Goal: Find specific page/section: Find specific page/section

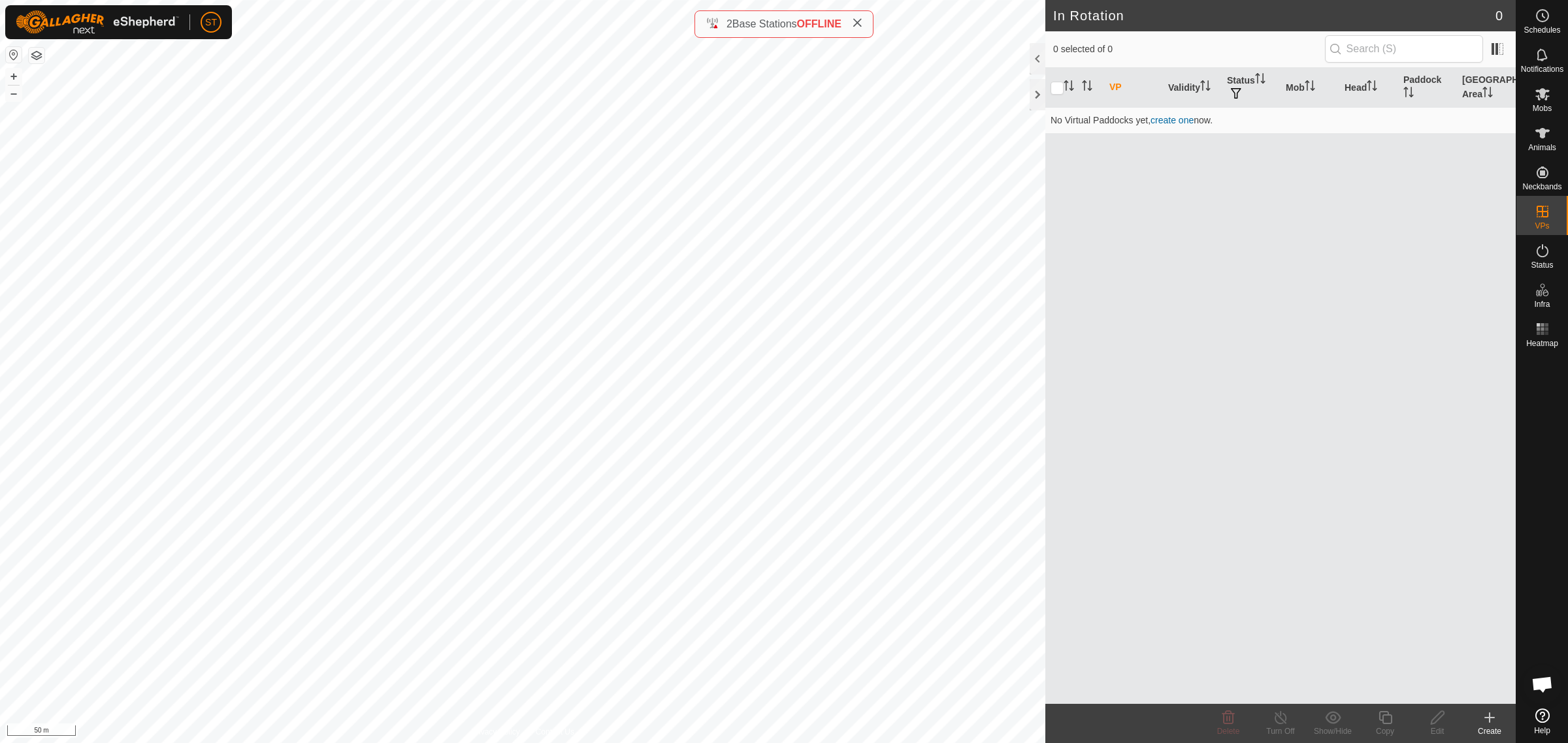
scroll to position [174, 0]
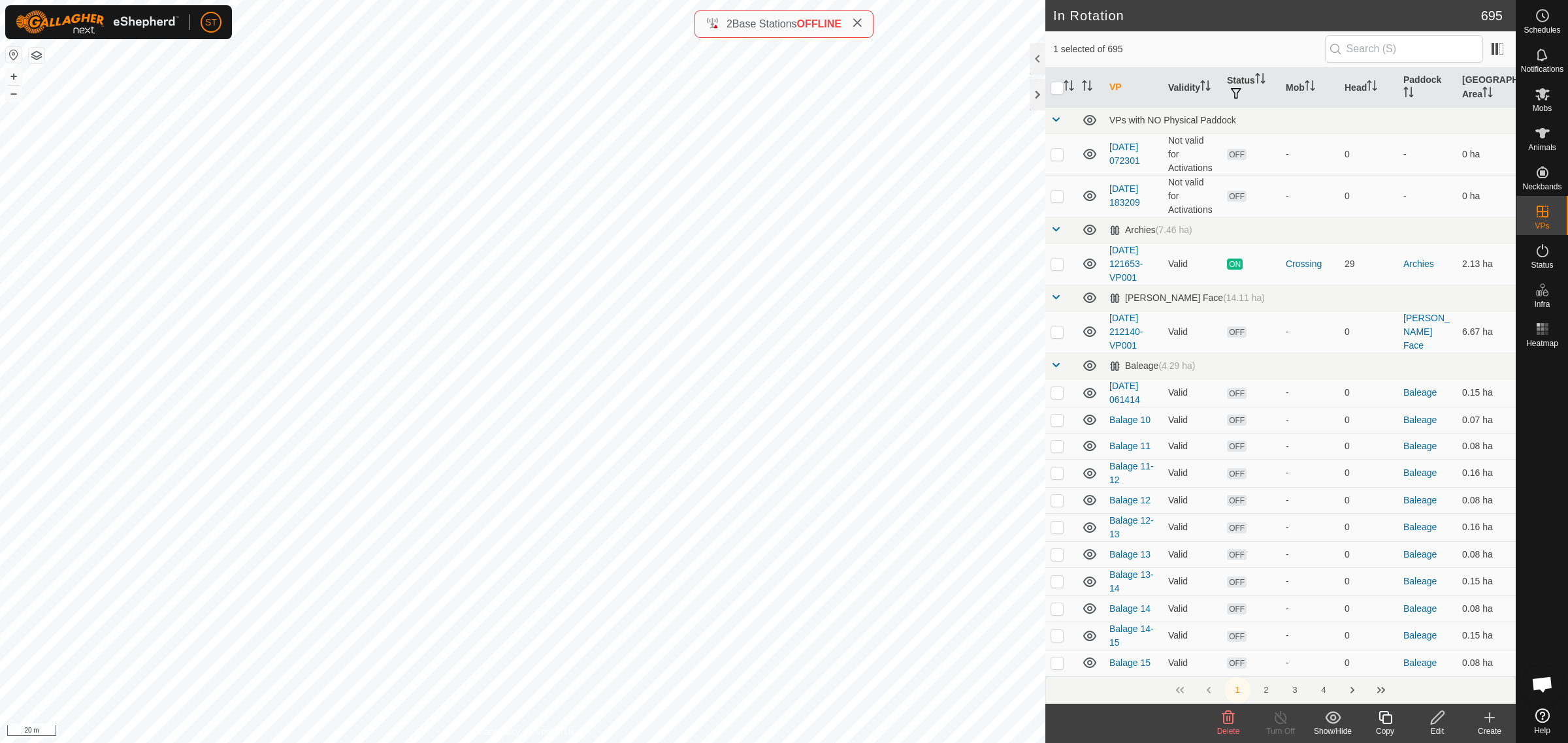
click at [1222, 723] on icon at bounding box center [1228, 717] width 16 height 16
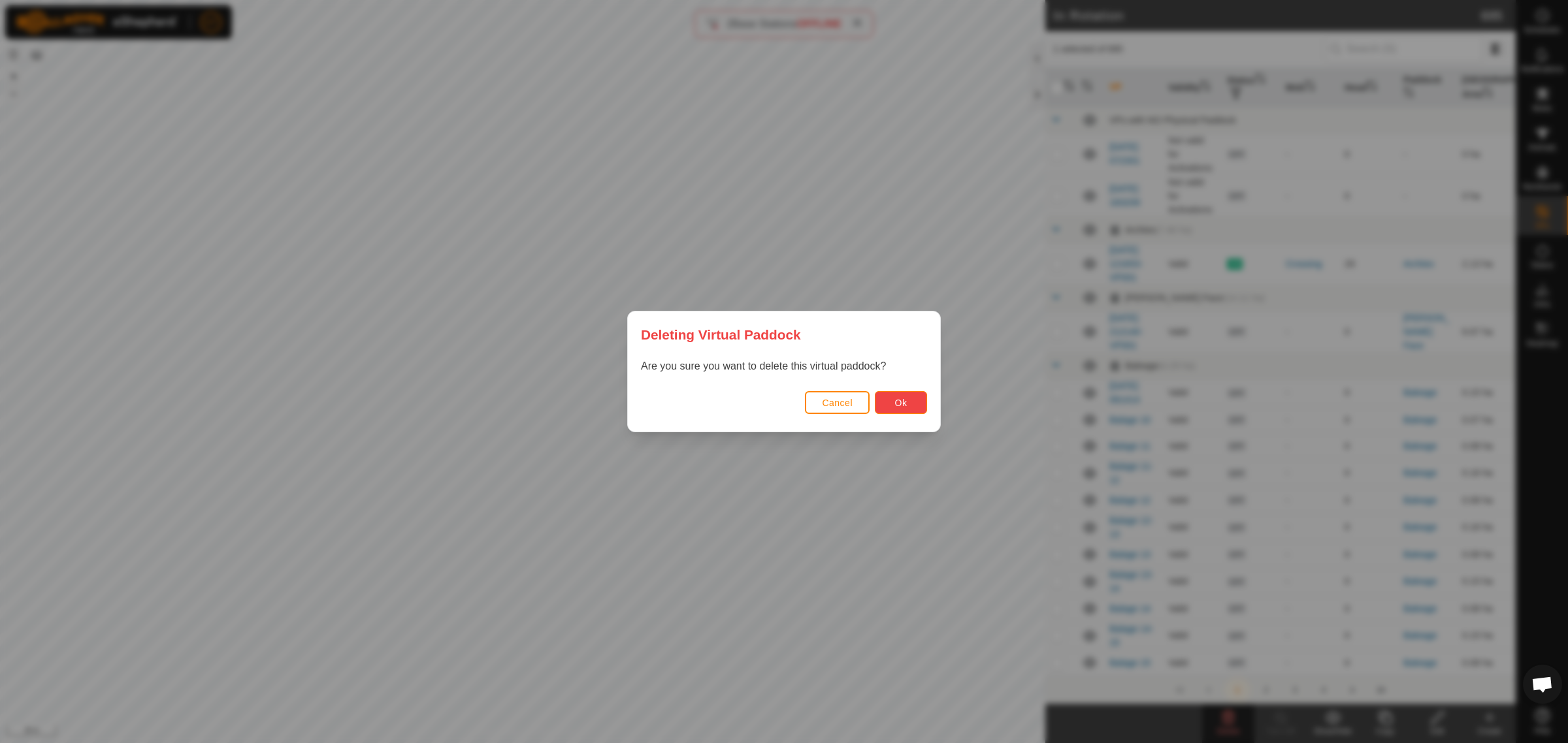
click at [906, 400] on span "Ok" at bounding box center [901, 403] width 13 height 10
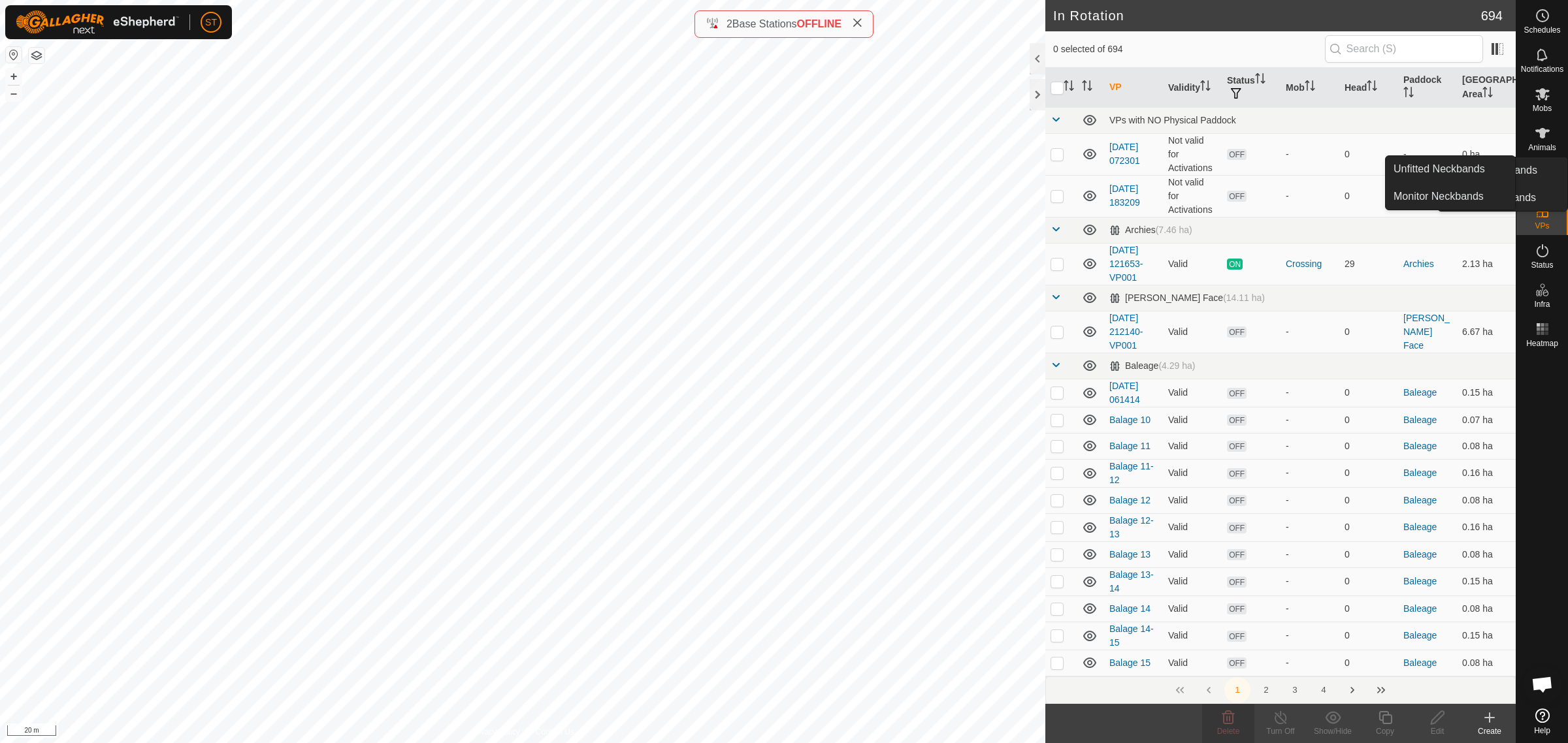
click at [1538, 176] on link "Unfitted Neckbands" at bounding box center [1503, 170] width 130 height 26
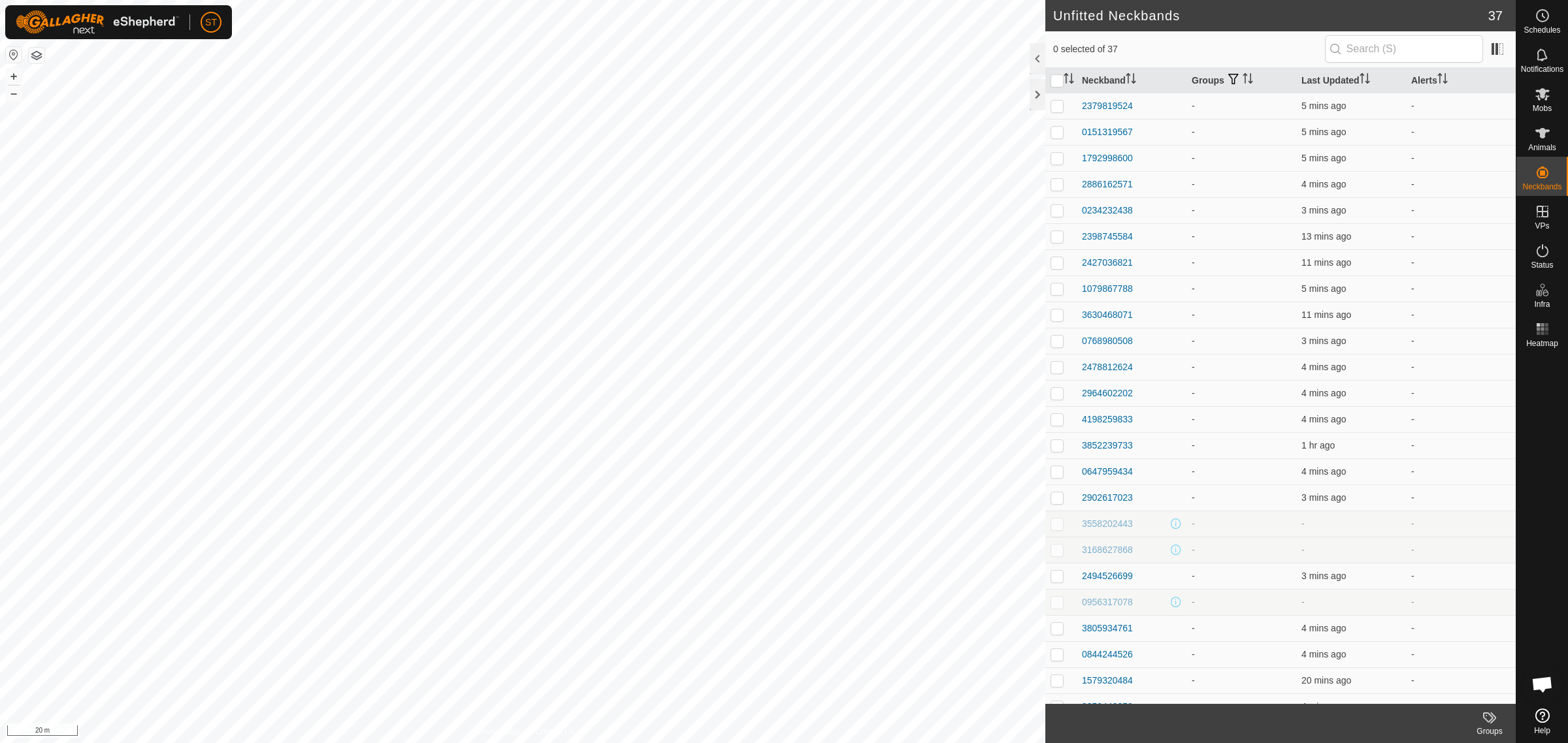
scroll to position [174, 0]
click at [761, 0] on html "ST Schedules Notifications Mobs Animals Neckbands VPs Status Infra Heatmap Help…" at bounding box center [784, 371] width 1568 height 743
click at [660, 0] on html "ST Schedules Notifications Mobs Animals Neckbands VPs Status Infra Heatmap Help…" at bounding box center [784, 371] width 1568 height 743
